Goal: Find specific page/section

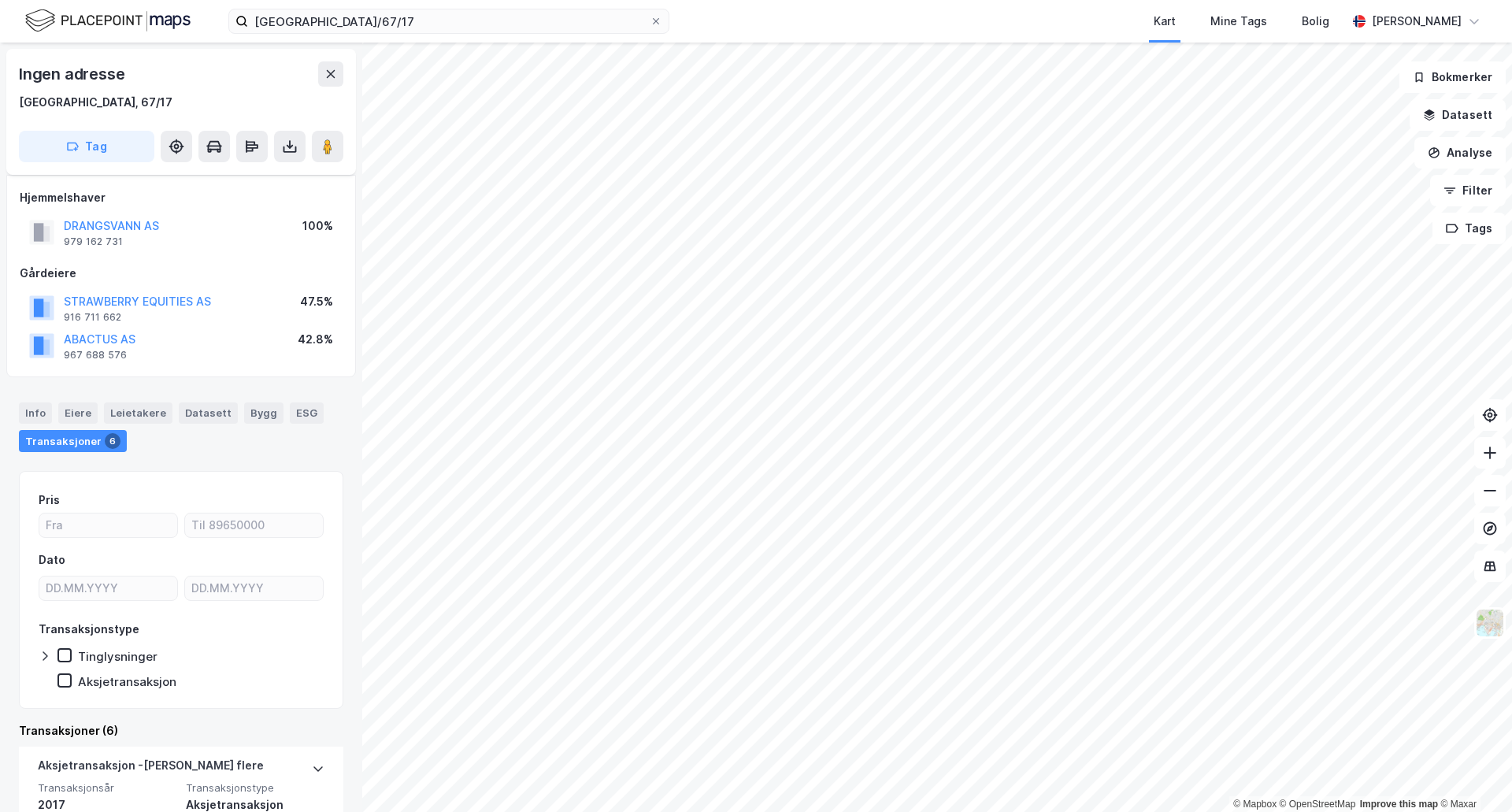
scroll to position [48, 0]
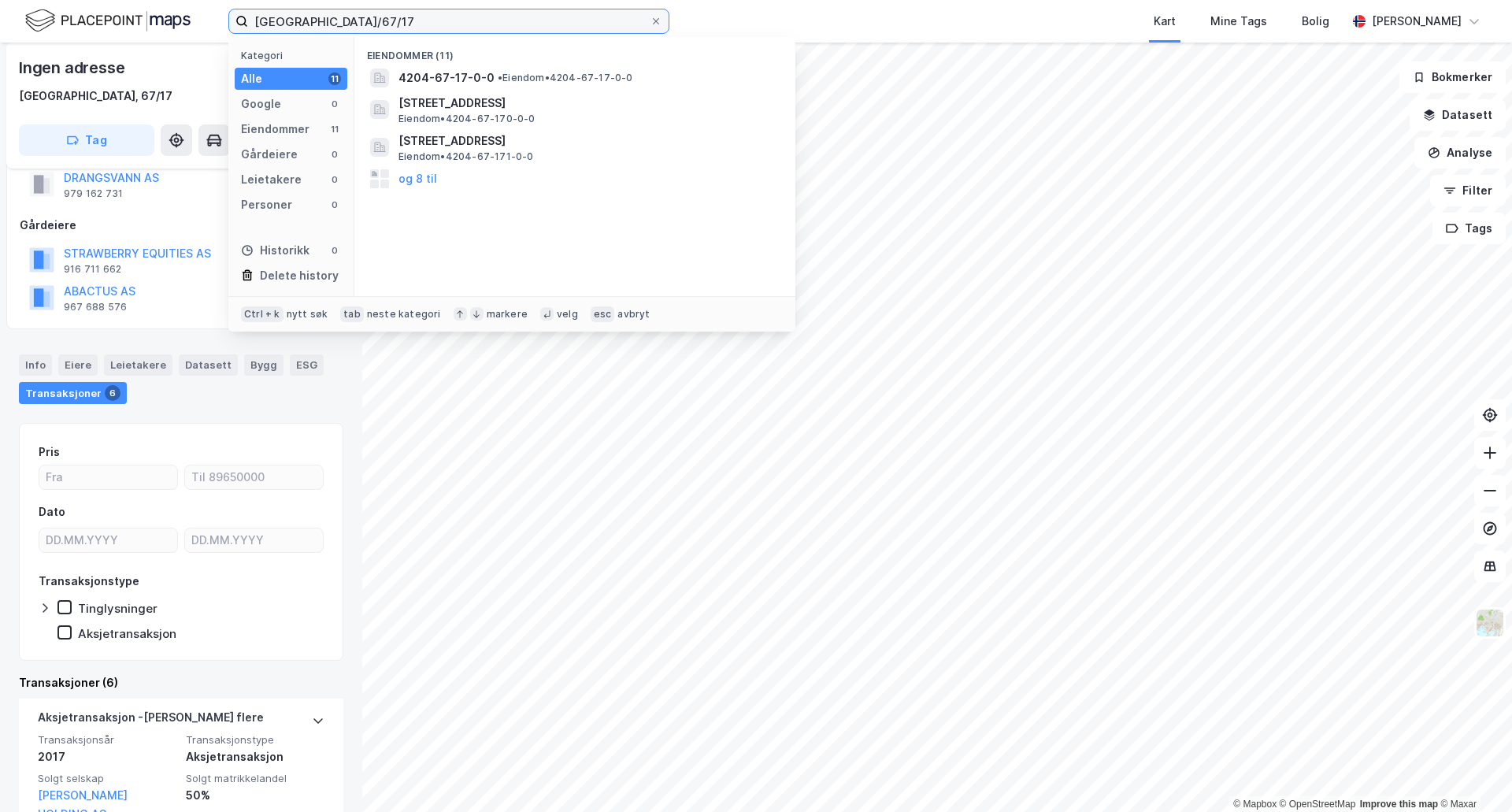
drag, startPoint x: 387, startPoint y: 22, endPoint x: 246, endPoint y: 23, distance: 141.0
click at [246, 23] on label "[GEOGRAPHIC_DATA]/67/17" at bounding box center [448, 21] width 441 height 25
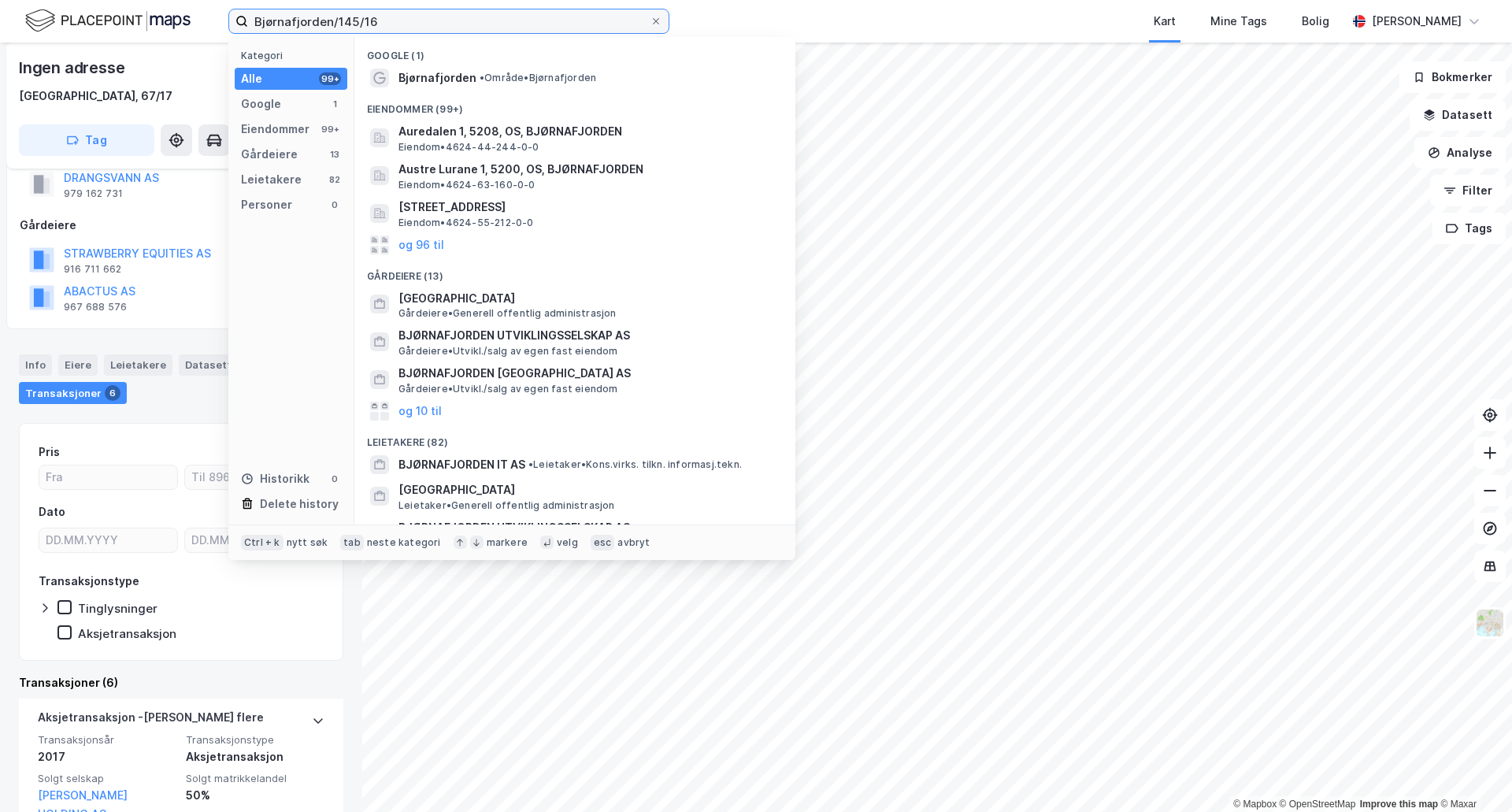
type input "Bjørnafjorden/145/16"
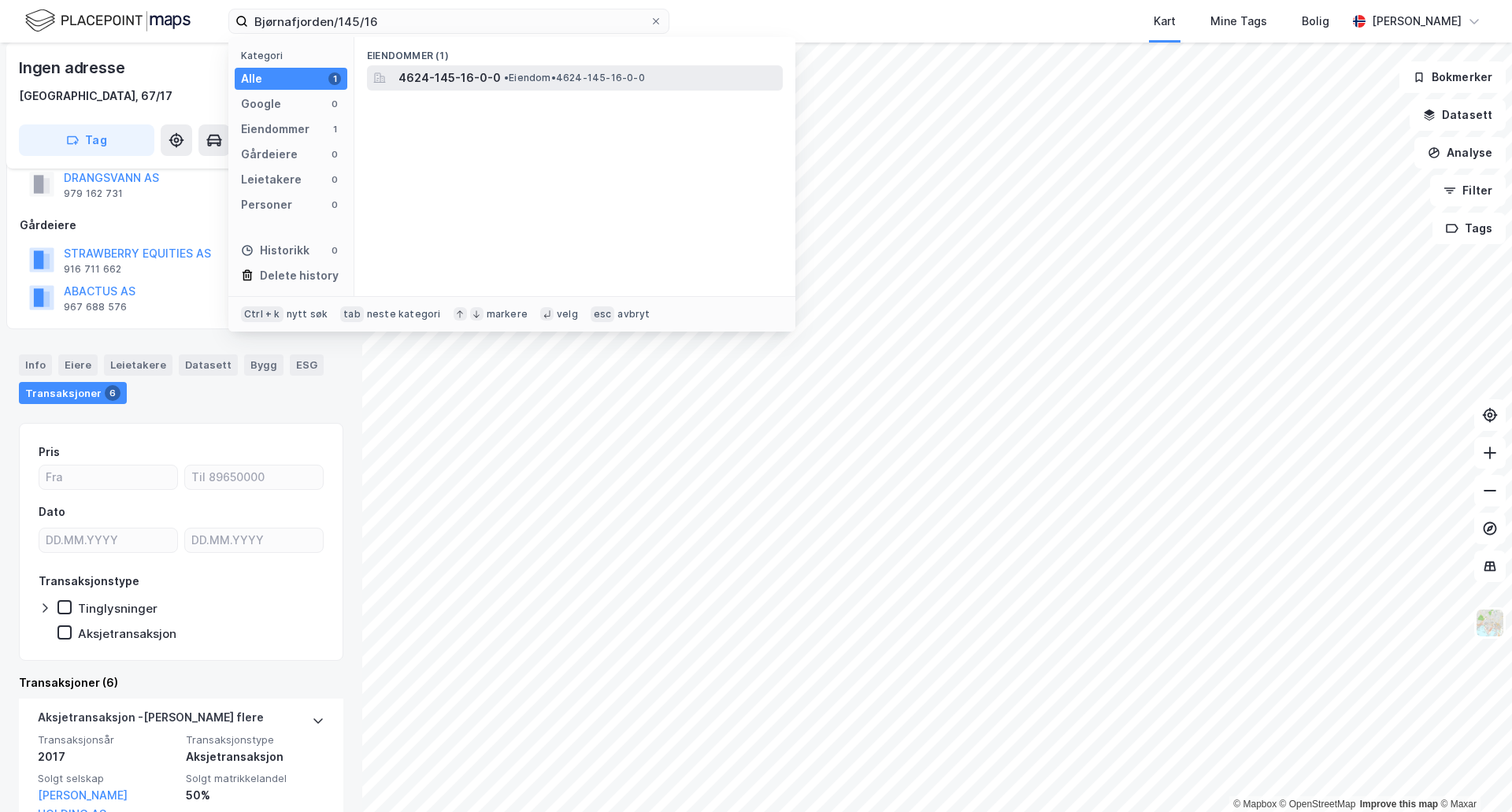
click at [486, 71] on span "4624-145-16-0-0" at bounding box center [449, 77] width 102 height 19
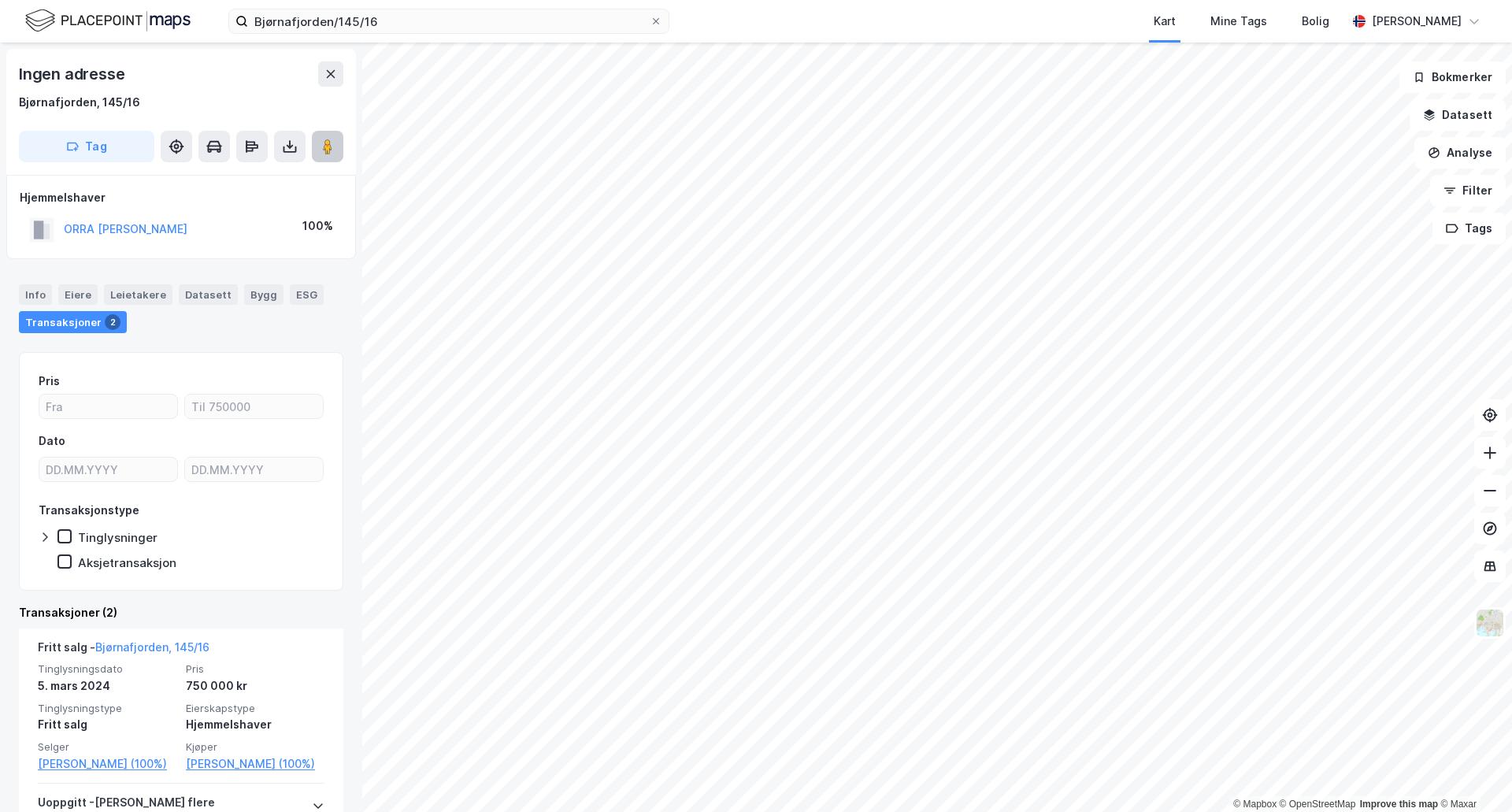
click at [326, 148] on image at bounding box center [328, 147] width 10 height 16
